Goal: Task Accomplishment & Management: Manage account settings

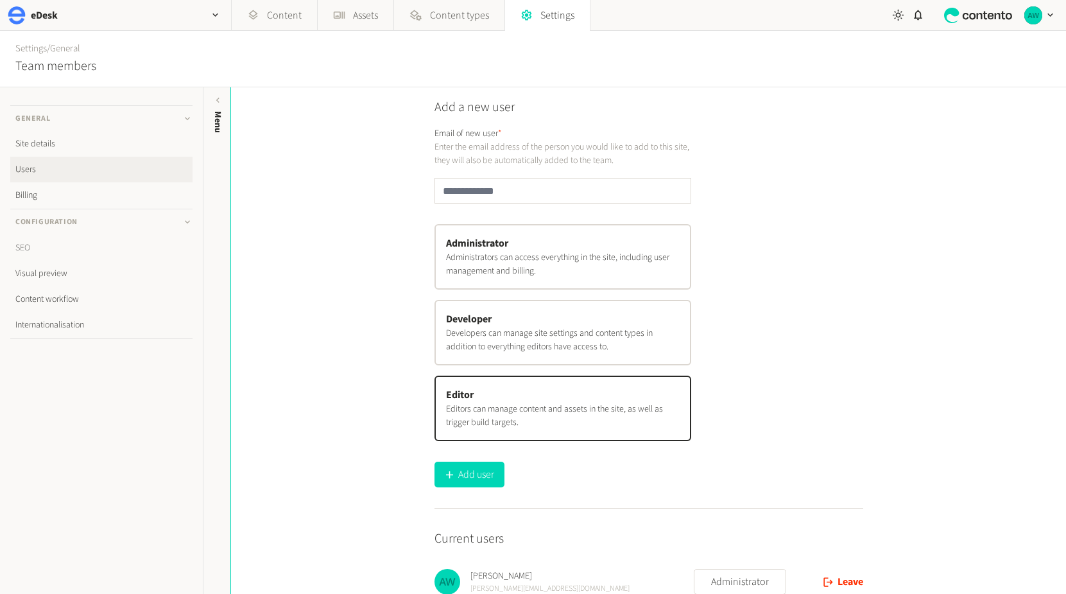
click at [25, 246] on link "SEO" at bounding box center [101, 248] width 182 height 26
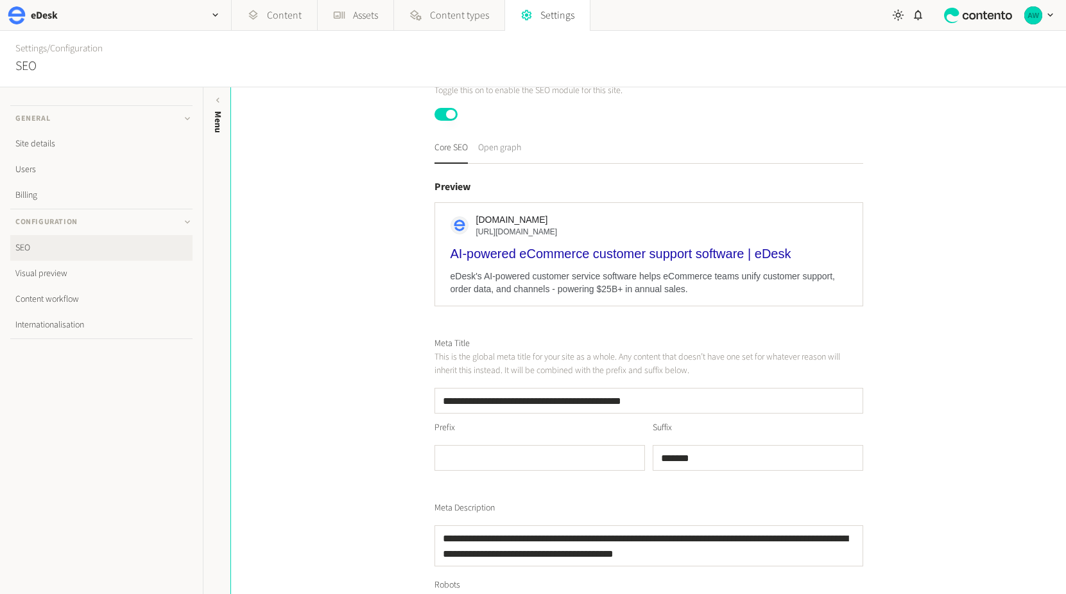
click at [487, 150] on button "Open graph" at bounding box center [499, 152] width 43 height 22
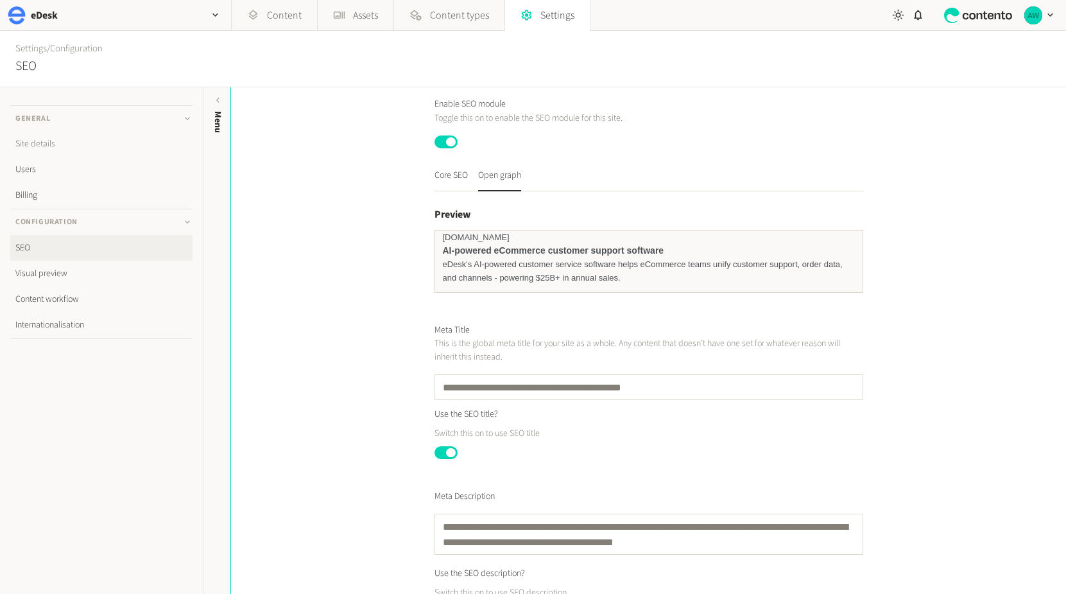
click at [45, 144] on link "Site details" at bounding box center [101, 144] width 182 height 26
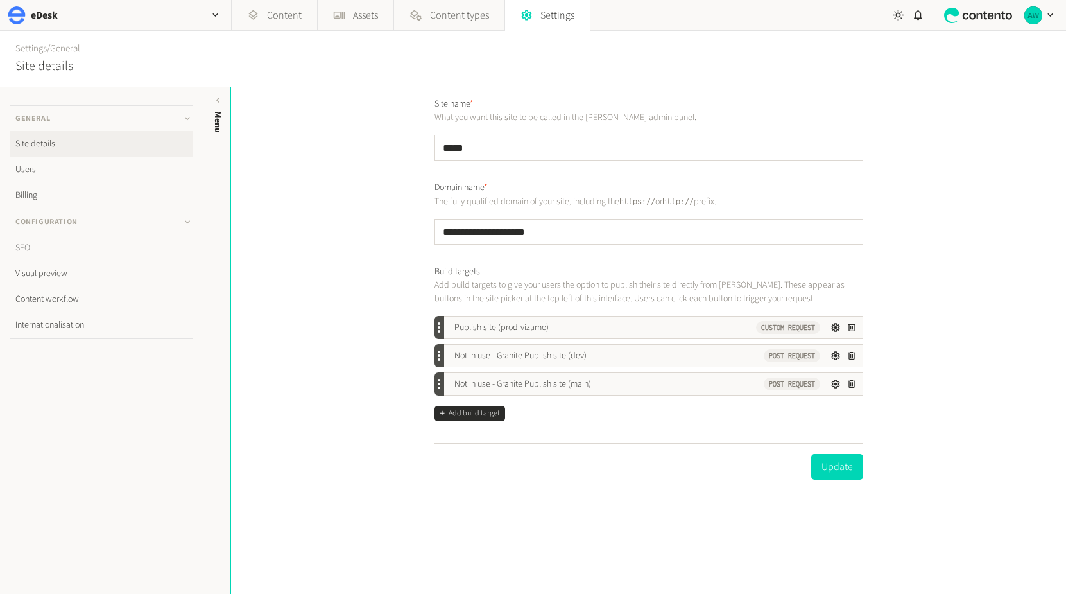
click at [26, 250] on link "SEO" at bounding box center [101, 248] width 182 height 26
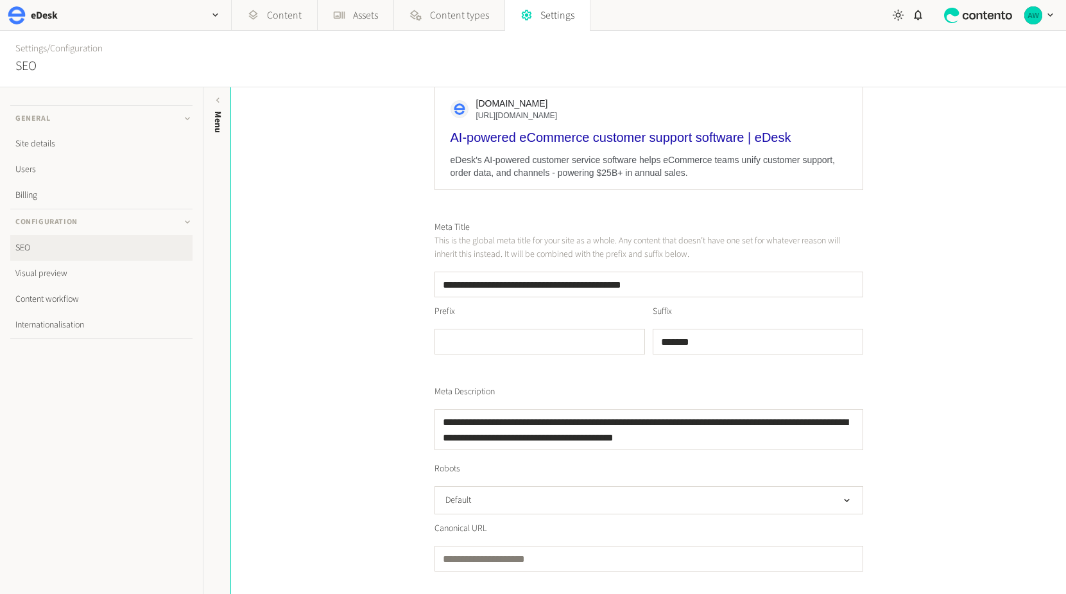
scroll to position [188, 0]
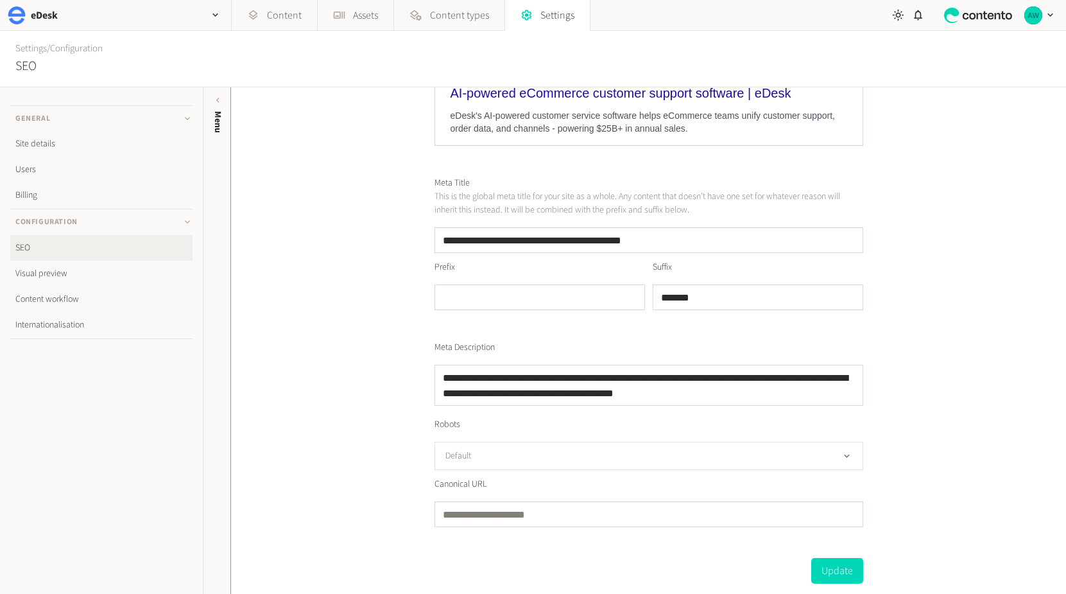
click at [518, 454] on button "Default" at bounding box center [649, 456] width 429 height 28
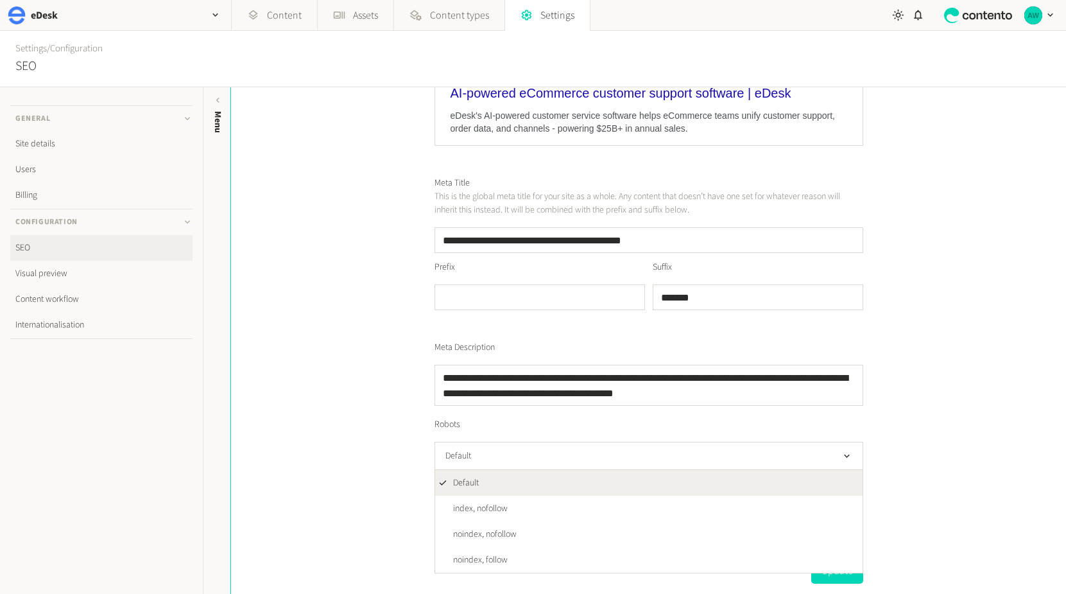
click at [381, 397] on div "**********" at bounding box center [648, 340] width 835 height 507
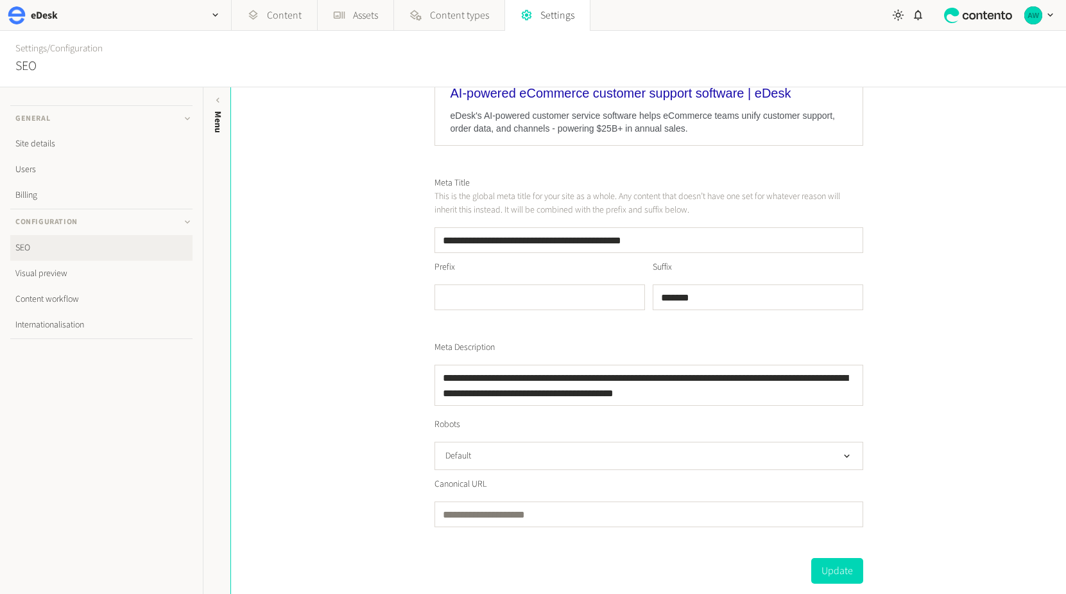
scroll to position [0, 0]
